Goal: Transaction & Acquisition: Book appointment/travel/reservation

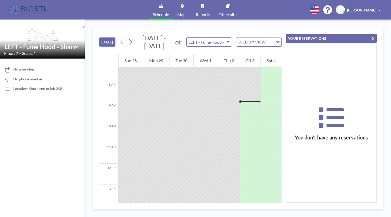
scroll to position [154, 0]
click at [246, 101] on div at bounding box center [250, 106] width 20 height 10
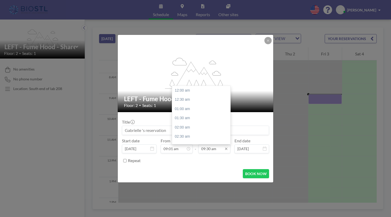
scroll to position [176, 0]
click at [221, 151] on input "09:30 am" at bounding box center [214, 148] width 32 height 9
click at [186, 101] on div "10:00 am" at bounding box center [202, 99] width 61 height 9
click at [210, 149] on input "10:00 am" at bounding box center [214, 148] width 32 height 9
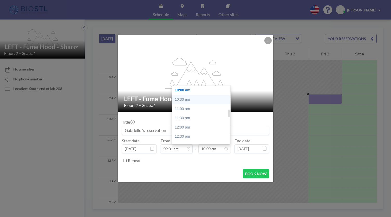
click at [192, 100] on div "10:30 am" at bounding box center [202, 99] width 61 height 9
type input "10:30 am"
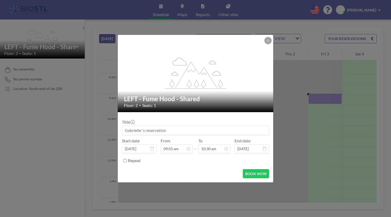
scroll to position [194, 0]
click at [253, 177] on button "BOOK NOW" at bounding box center [256, 173] width 26 height 9
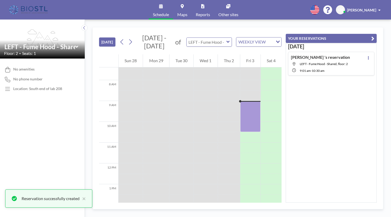
click at [215, 44] on input "text" at bounding box center [207, 42] width 40 height 9
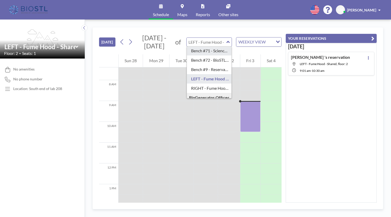
scroll to position [19, 0]
type input "RIGHT - Fume Hood - Shared"
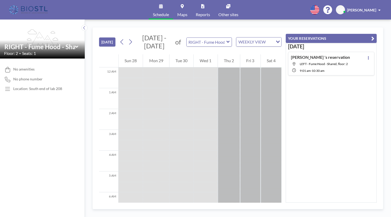
click at [133, 41] on icon at bounding box center [130, 42] width 5 height 8
